Goal: Register for event/course

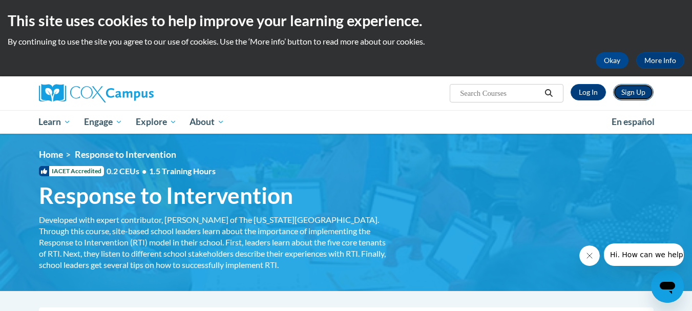
click at [643, 93] on link "Sign Up" at bounding box center [634, 92] width 40 height 16
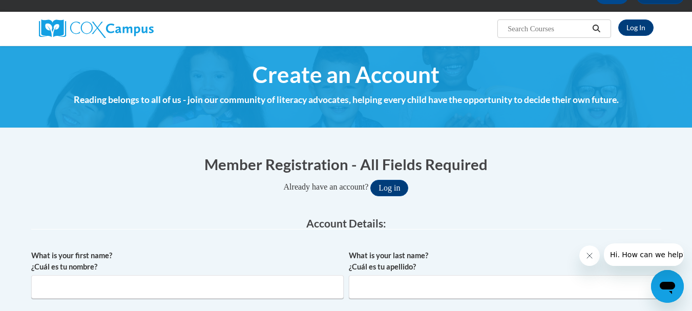
scroll to position [205, 0]
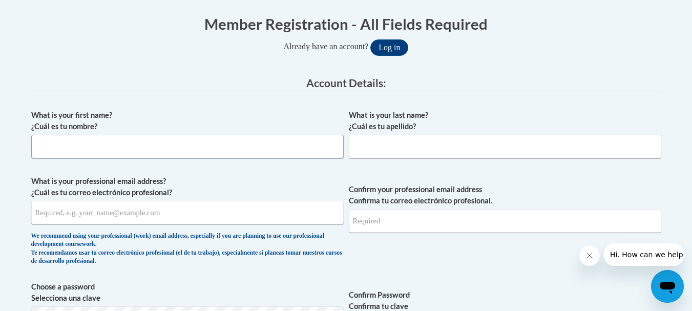
click at [157, 146] on input "What is your first name? ¿Cuál es tu nombre?" at bounding box center [187, 147] width 313 height 24
type input "Susan"
click at [386, 131] on label "What is your last name? ¿Cuál es tu apellido?" at bounding box center [505, 121] width 313 height 23
click at [386, 135] on input "What is your last name? ¿Cuál es tu apellido?" at bounding box center [505, 147] width 313 height 24
click at [383, 142] on input "What is your last name? ¿Cuál es tu apellido?" at bounding box center [505, 147] width 313 height 24
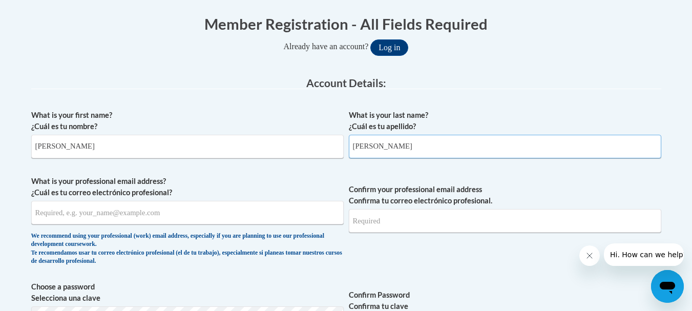
type input "Buice"
click at [189, 211] on input "What is your professional email address? ¿Cuál es tu correo electrónico profesi…" at bounding box center [187, 213] width 313 height 24
type input "sebuic3173@ung.edu"
click at [401, 221] on input "Confirm your professional email address Confirma tu correo electrónico profesio…" at bounding box center [505, 221] width 313 height 24
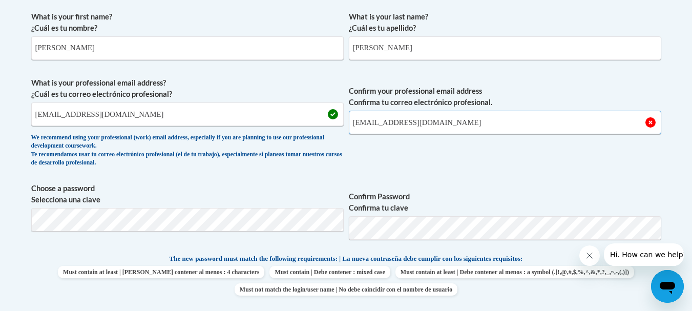
scroll to position [308, 0]
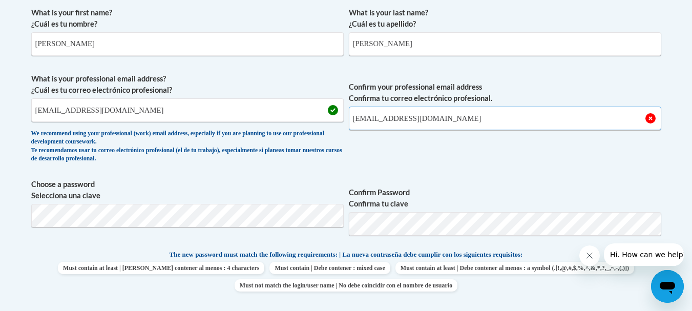
type input "sebuic3173@ung.edu"
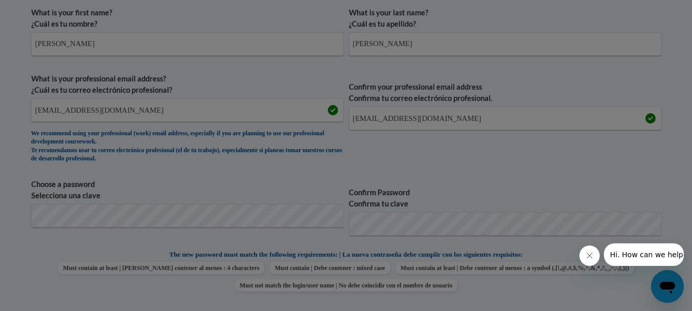
scroll to position [363, 0]
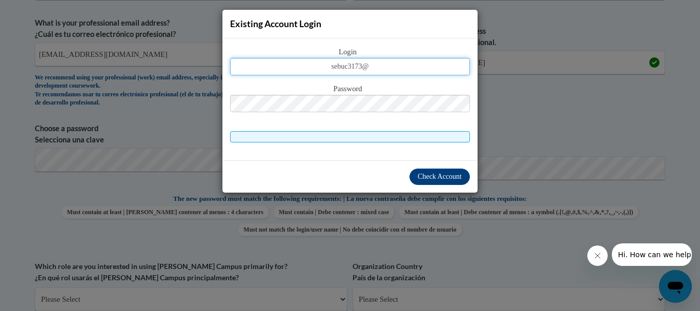
type input "sebuc3173@"
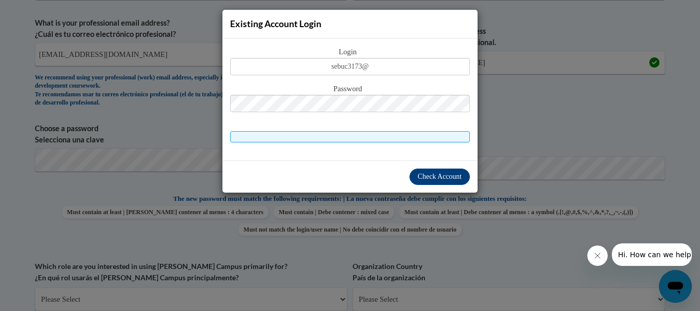
click at [611, 162] on div "Existing Account Login Login sebuc3173@ Password Check Account" at bounding box center [350, 155] width 700 height 311
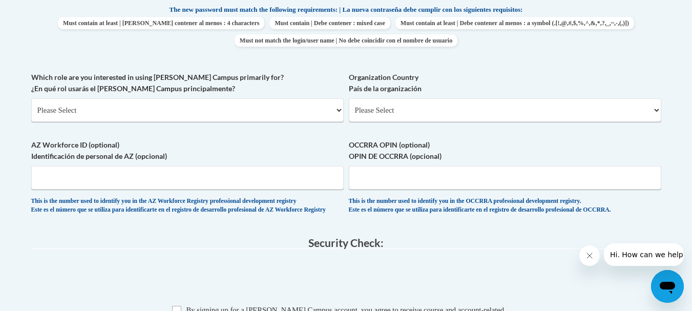
scroll to position [568, 0]
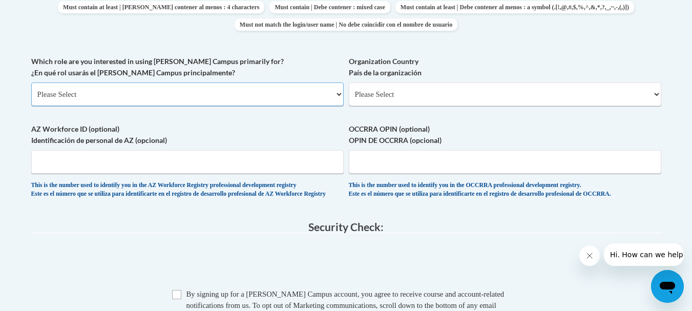
click at [160, 93] on select "Please Select College/University | Colegio/Universidad Community/Nonprofit Part…" at bounding box center [187, 95] width 313 height 24
select select "5a18ea06-2b54-4451-96f2-d152daf9eac5"
click at [31, 83] on select "Please Select College/University | Colegio/Universidad Community/Nonprofit Part…" at bounding box center [187, 95] width 313 height 24
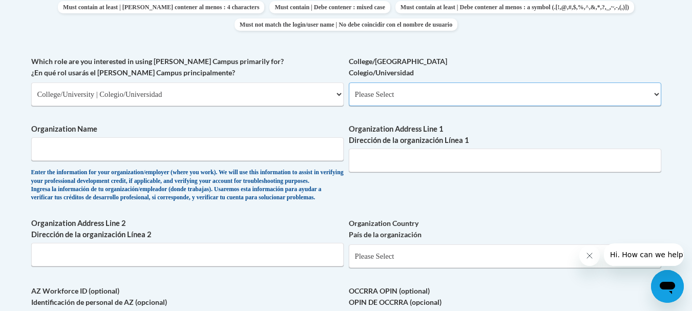
click at [369, 96] on select "Please Select College/University Staff | Empleado universitario College/Univers…" at bounding box center [505, 95] width 313 height 24
select select "99b32b07-cffc-426c-8bf6-0cd77760d84b"
click at [349, 83] on select "Please Select College/University Staff | Empleado universitario College/Univers…" at bounding box center [505, 95] width 313 height 24
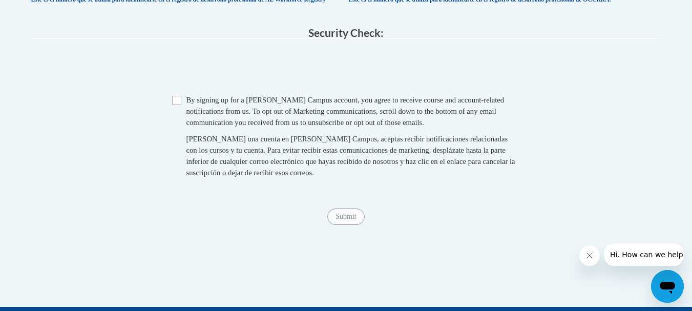
scroll to position [927, 0]
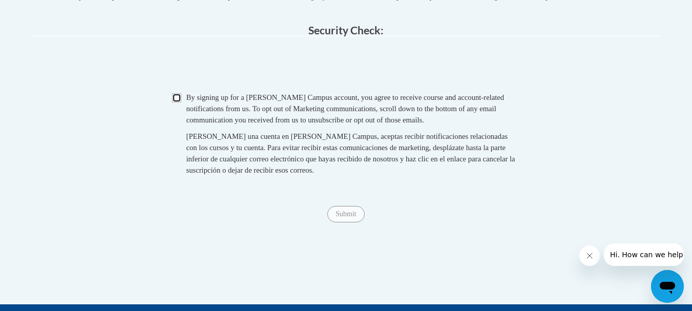
click at [181, 103] on input "Checkbox" at bounding box center [176, 97] width 9 height 9
checkbox input "true"
click at [341, 222] on input "Submit" at bounding box center [346, 214] width 37 height 16
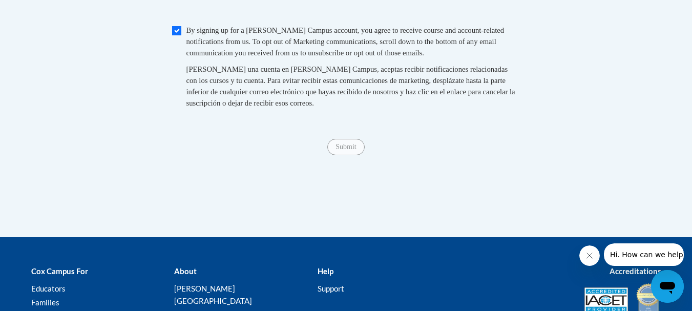
scroll to position [1013, 0]
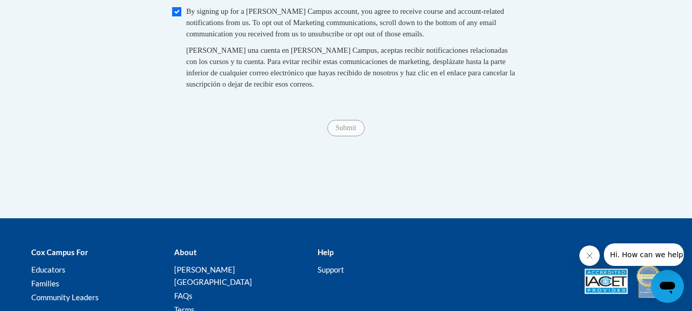
type input "University of North Georgia"
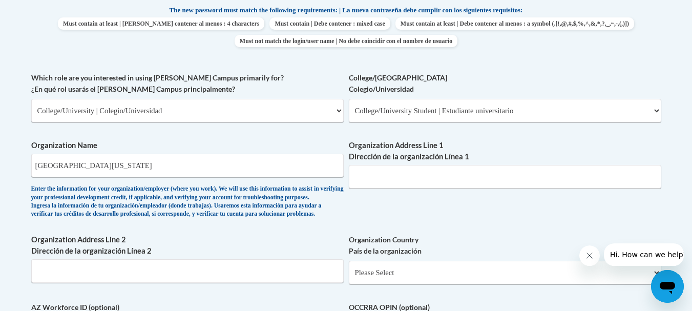
scroll to position [603, 0]
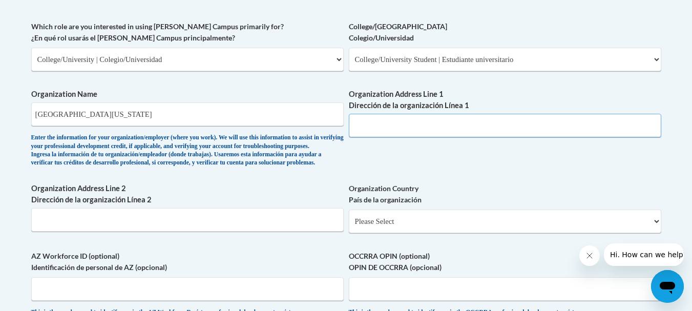
click at [440, 114] on input "Organization Address Line 1 Dirección de la organización Línea 1" at bounding box center [505, 126] width 313 height 24
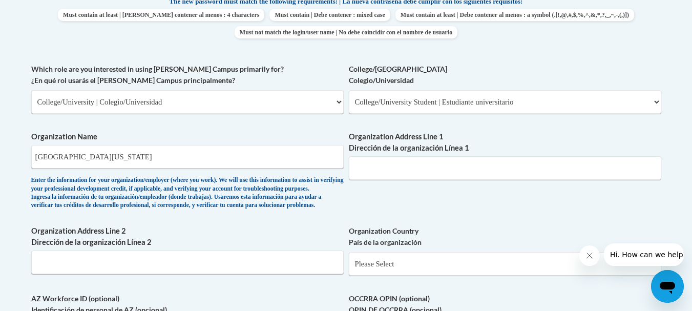
scroll to position [552, 0]
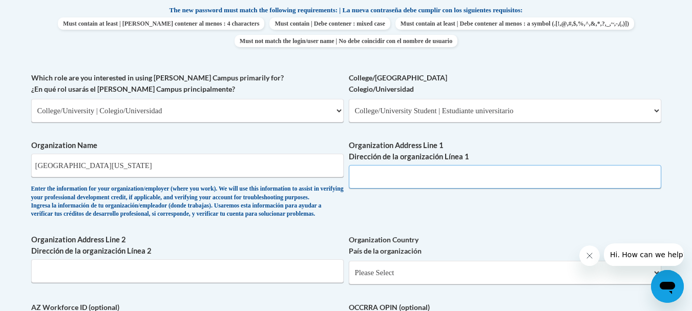
click at [482, 171] on input "Organization Address Line 1 Dirección de la organización Línea 1" at bounding box center [505, 177] width 313 height 24
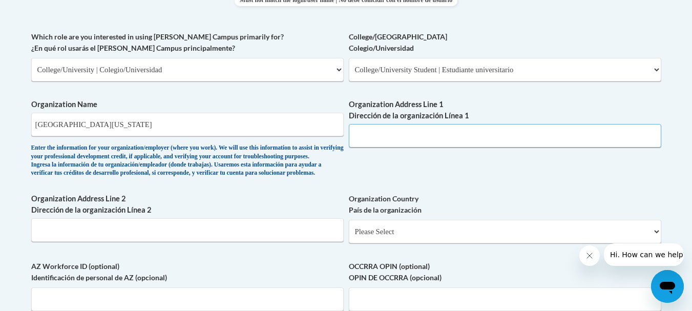
scroll to position [655, 0]
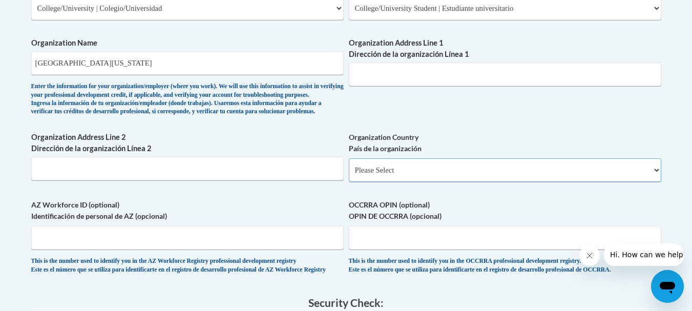
click at [433, 182] on select "Please Select United States | Estados Unidos Outside of the United States | Fue…" at bounding box center [505, 170] width 313 height 24
select select "ad49bcad-a171-4b2e-b99c-48b446064914"
click at [349, 175] on select "Please Select United States | Estados Unidos Outside of the United States | Fue…" at bounding box center [505, 170] width 313 height 24
select select
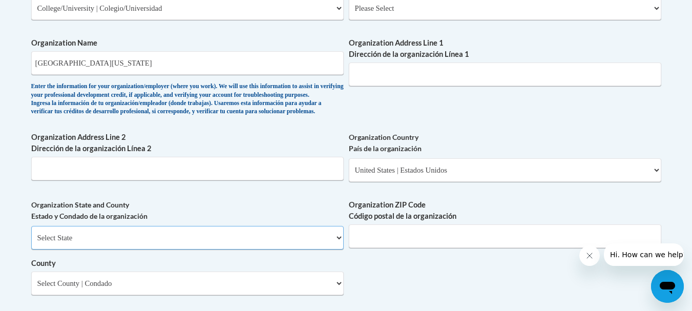
click at [190, 250] on select "Select State Alabama Alaska Arizona Arkansas California Colorado Connecticut De…" at bounding box center [187, 238] width 313 height 24
select select "Georgia"
click at [31, 243] on select "Select State Alabama Alaska Arizona Arkansas California Colorado Connecticut De…" at bounding box center [187, 238] width 313 height 24
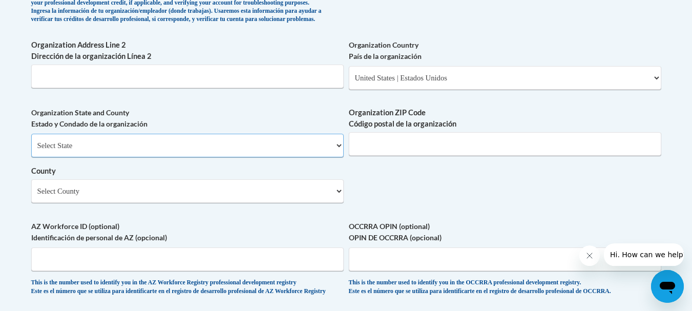
scroll to position [757, 0]
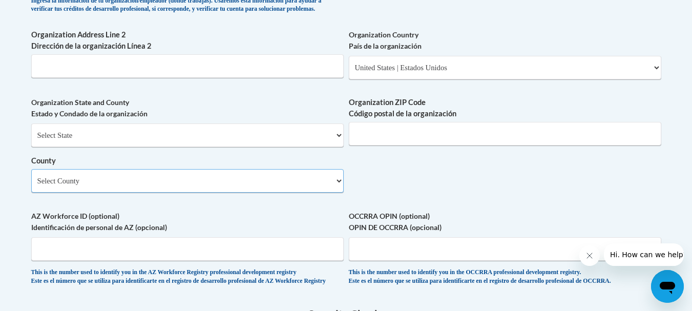
click at [253, 191] on select "Select County Appling Atkinson Bacon Baker Baldwin Banks Barrow Bartow Ben Hill…" at bounding box center [187, 181] width 313 height 24
select select "Lumpkin"
click at [31, 186] on select "Select County Appling Atkinson Bacon Baker Baldwin Banks Barrow Bartow Ben Hill…" at bounding box center [187, 181] width 313 height 24
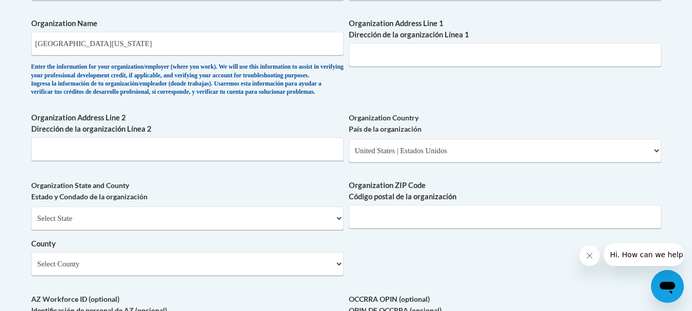
scroll to position [673, 0]
paste input "82 College Cir, Dahlonega, GA"
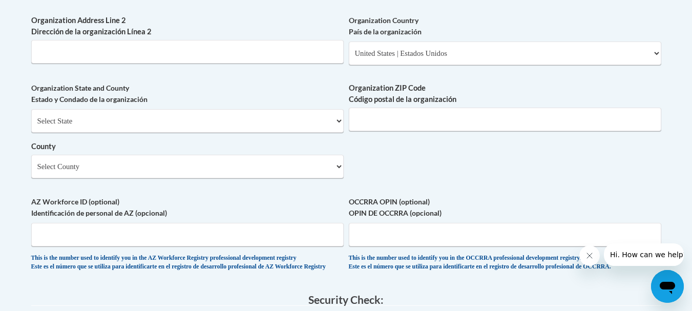
scroll to position [776, 0]
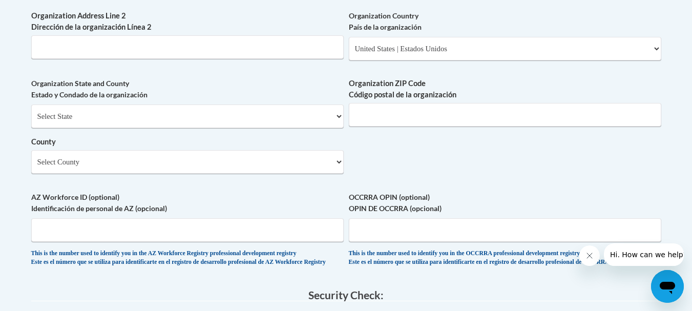
type input "82 College Cir, Dahlonega, GA"
click at [477, 127] on input "Organization ZIP Code Código postal de la organización" at bounding box center [505, 115] width 313 height 24
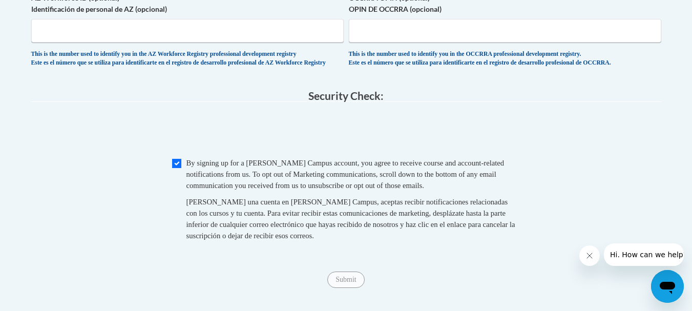
scroll to position [981, 0]
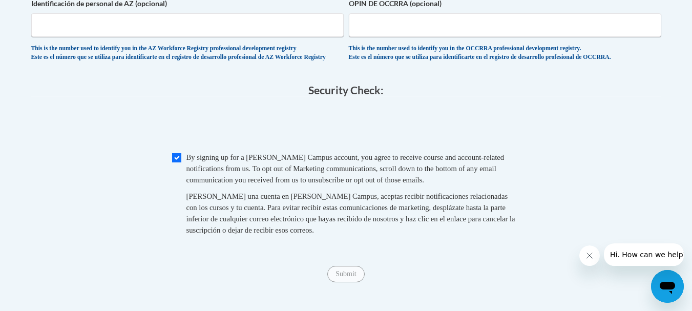
type input "30597"
click at [343, 282] on input "Submit" at bounding box center [346, 274] width 37 height 16
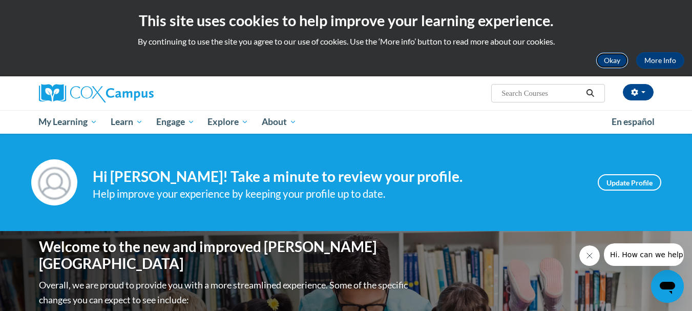
click at [620, 66] on button "Okay" at bounding box center [612, 60] width 33 height 16
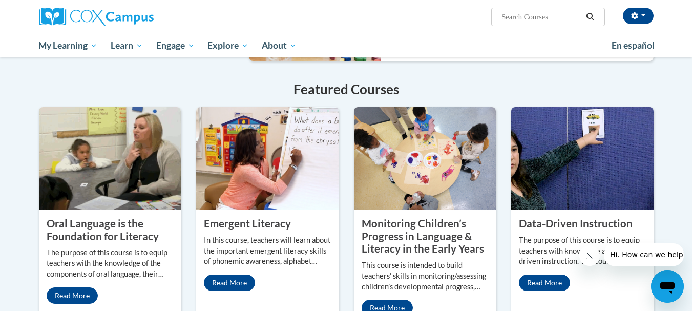
scroll to position [820, 0]
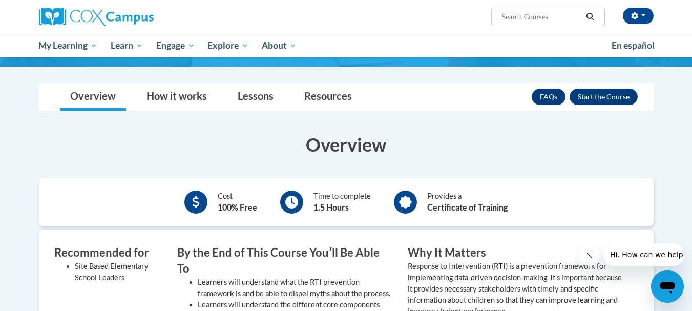
scroll to position [154, 0]
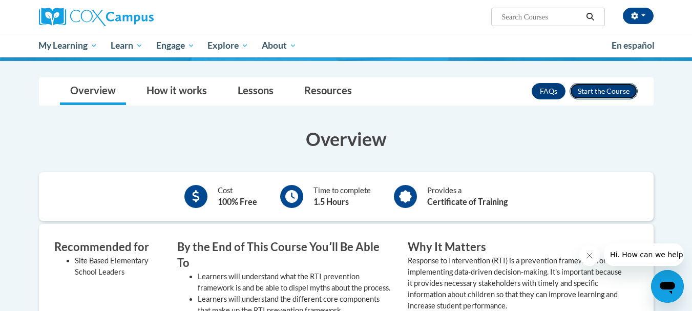
click at [598, 91] on button "Enroll" at bounding box center [604, 91] width 68 height 16
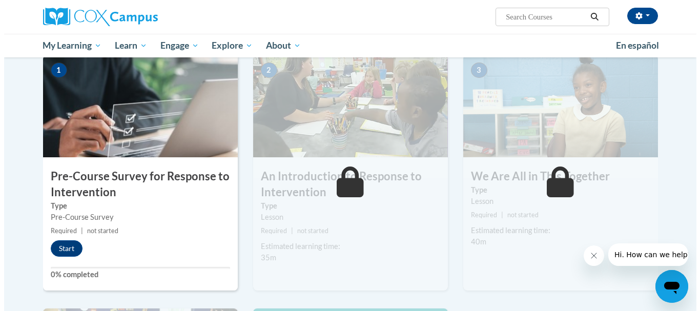
scroll to position [205, 0]
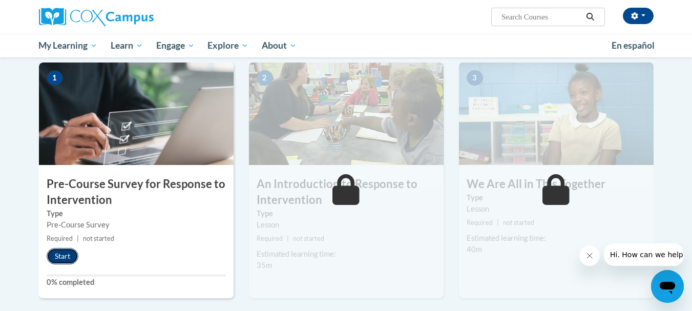
click at [57, 258] on button "Start" at bounding box center [63, 256] width 32 height 16
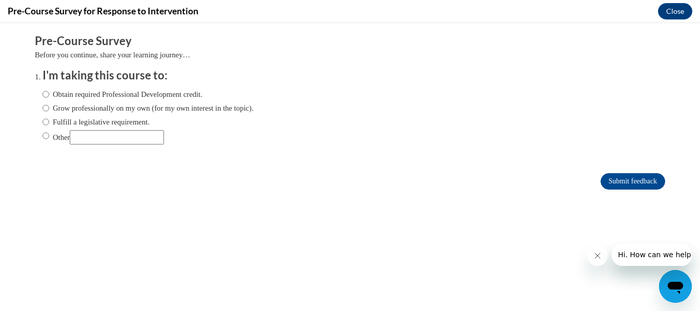
scroll to position [0, 0]
click at [56, 135] on label "Other" at bounding box center [103, 137] width 121 height 14
click at [49, 135] on input "Other" at bounding box center [46, 135] width 7 height 11
radio input "true"
click at [74, 134] on input "Other" at bounding box center [117, 137] width 94 height 14
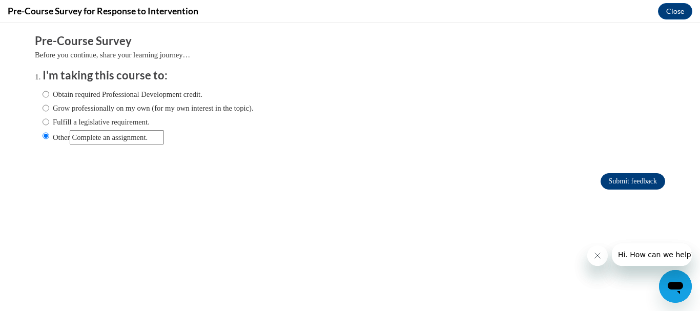
type input "Complete an assignment."
click at [647, 178] on input "Submit feedback" at bounding box center [633, 181] width 65 height 16
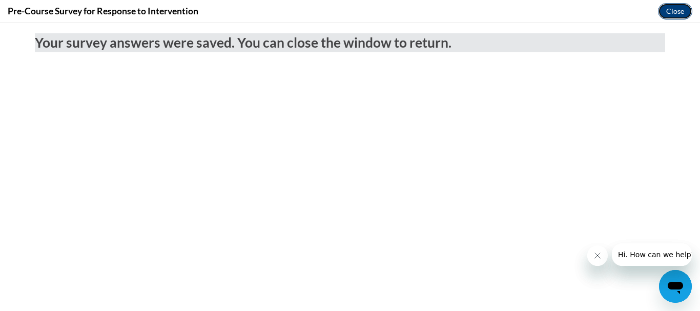
click at [677, 18] on button "Close" at bounding box center [675, 11] width 34 height 16
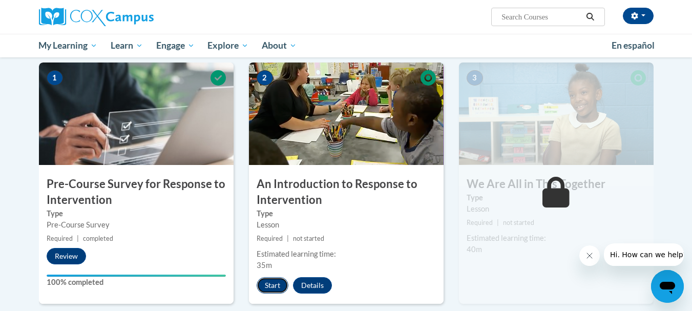
click at [277, 287] on button "Start" at bounding box center [273, 285] width 32 height 16
